Goal: Check status: Check status

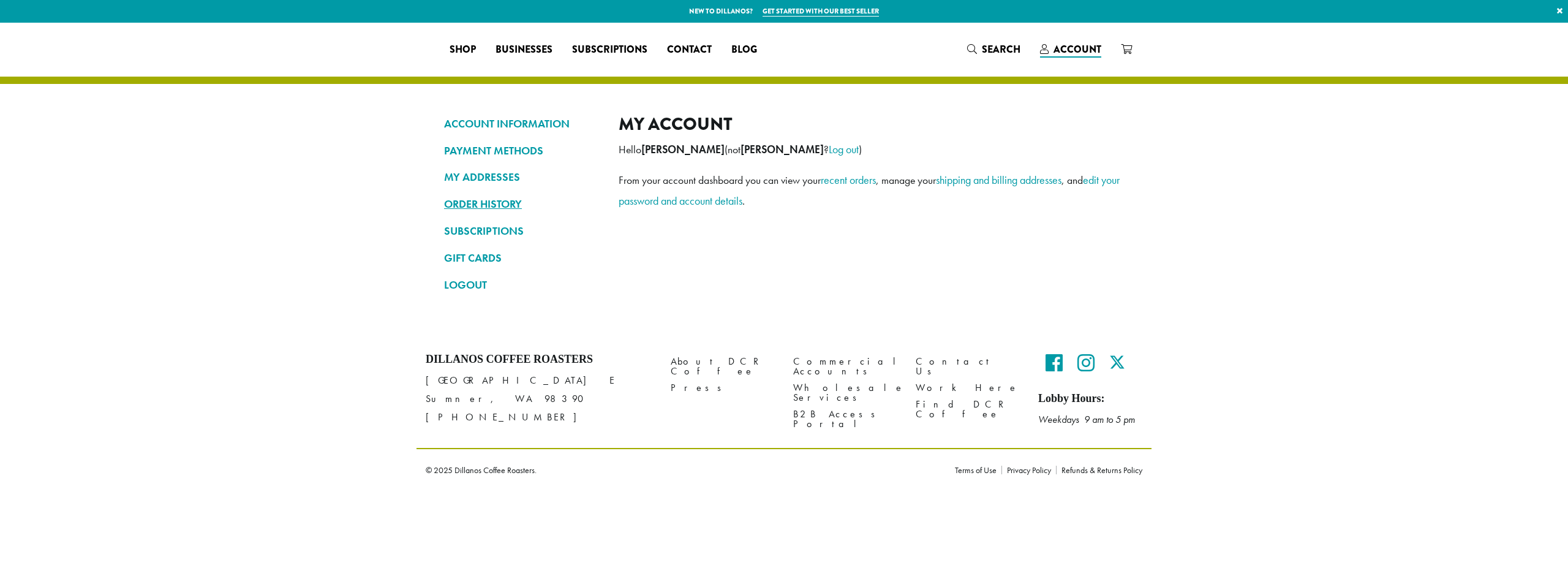
click at [495, 202] on link "ORDER HISTORY" at bounding box center [522, 204] width 156 height 21
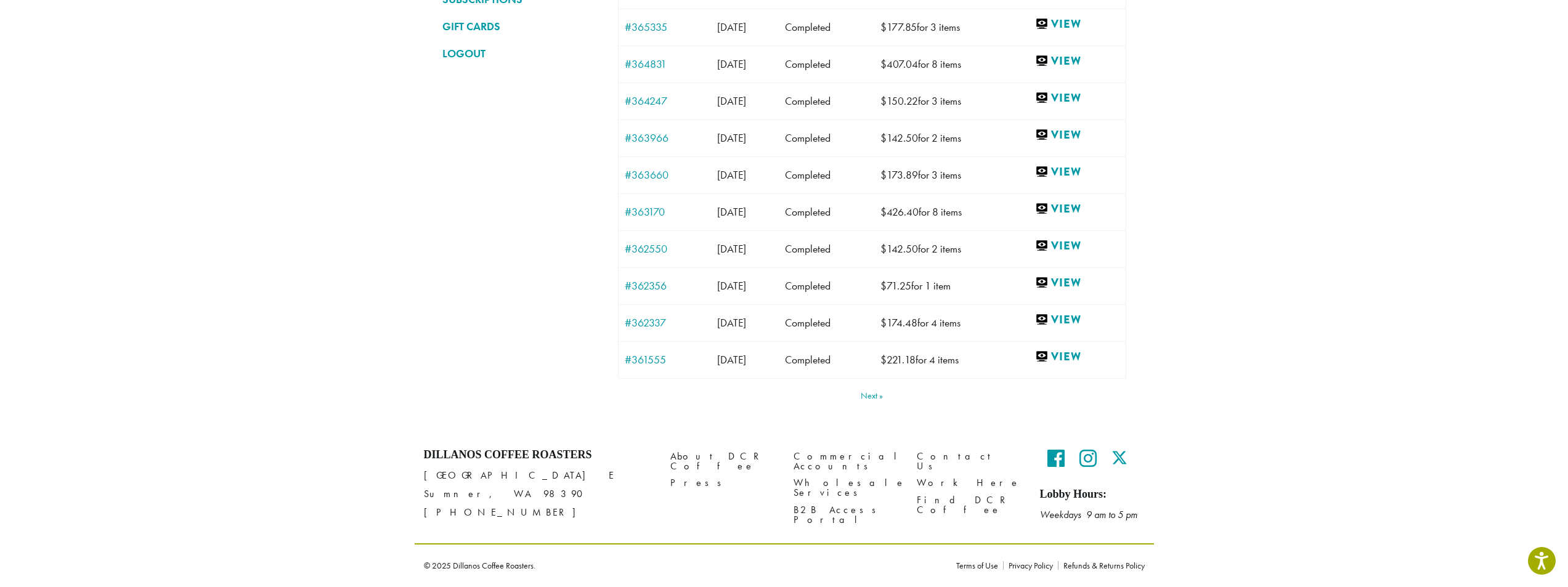
click at [879, 397] on link "Next" at bounding box center [872, 395] width 22 height 8
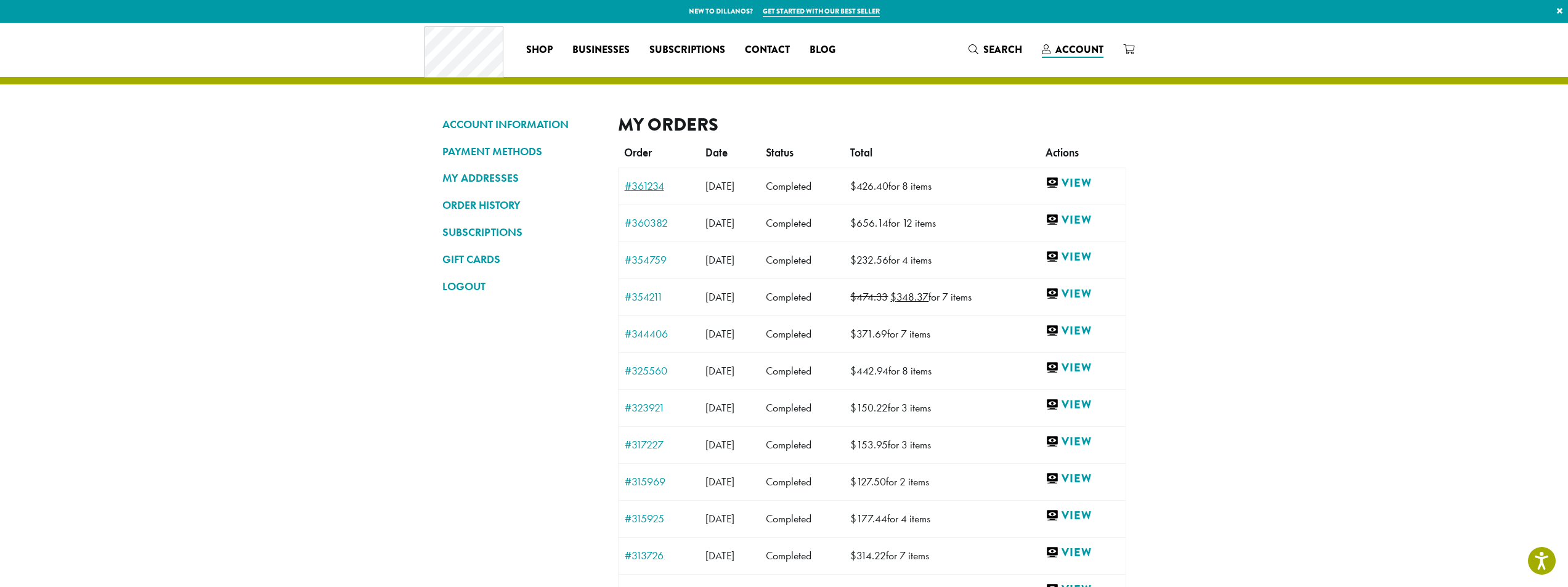
click at [655, 187] on link "#361234" at bounding box center [659, 186] width 69 height 11
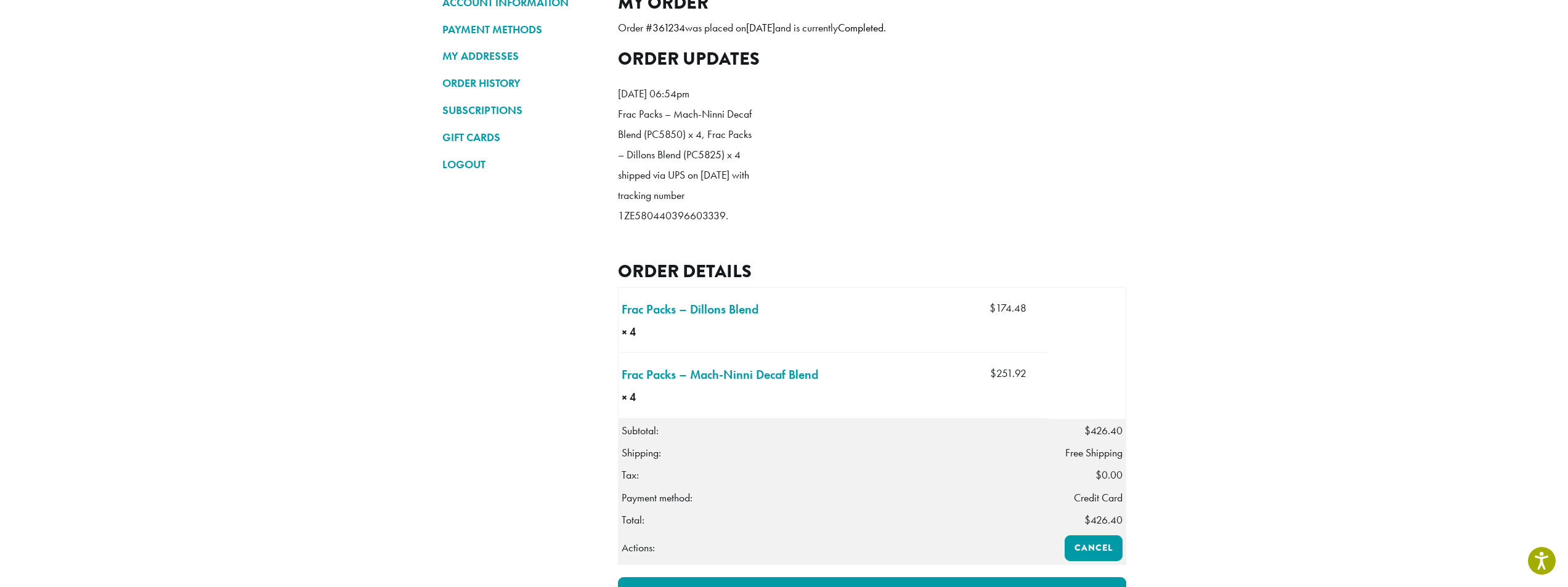
scroll to position [123, 0]
click at [720, 317] on link "Frac Packs – Dillons Blend × 4" at bounding box center [690, 308] width 137 height 18
